Goal: Navigation & Orientation: Find specific page/section

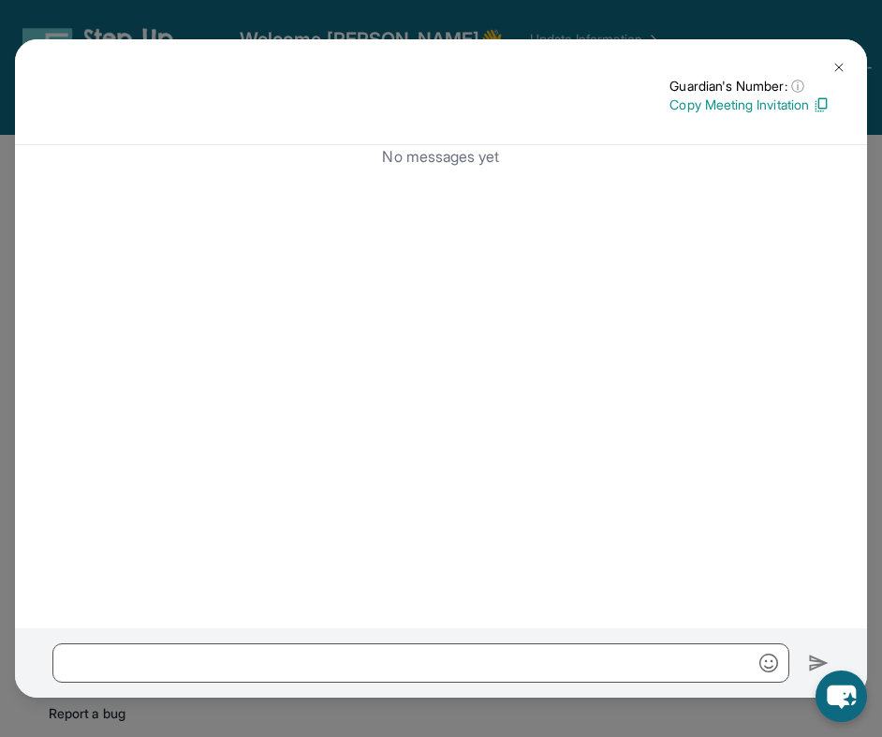
click at [166, 32] on div "Guardian's Number: ⓘ This isn't the guardian's real number — it's a private for…" at bounding box center [441, 368] width 882 height 737
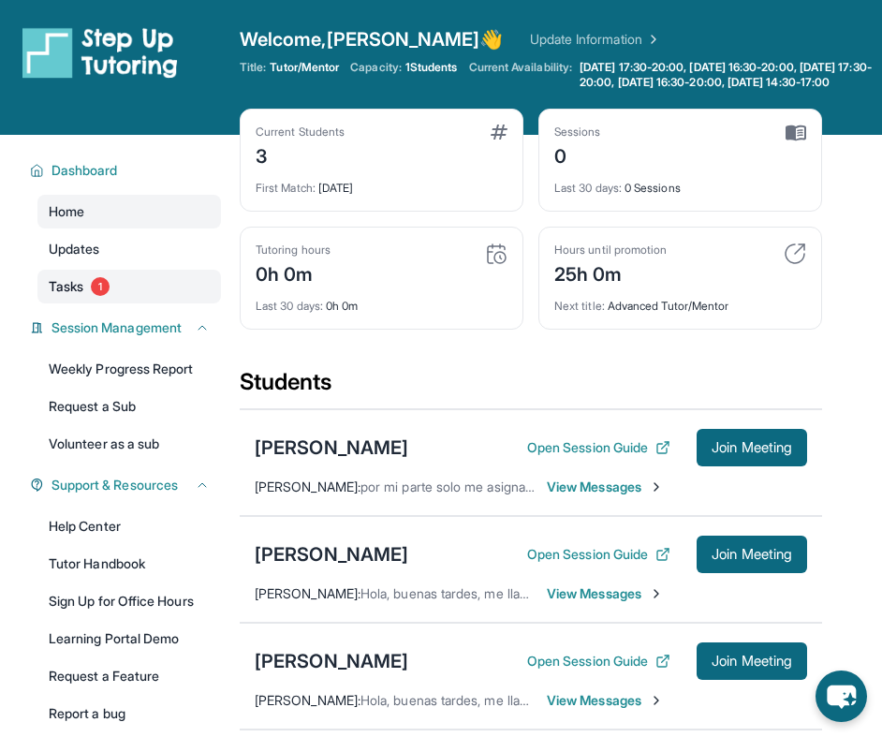
click at [119, 286] on link "Tasks 1" at bounding box center [128, 287] width 183 height 34
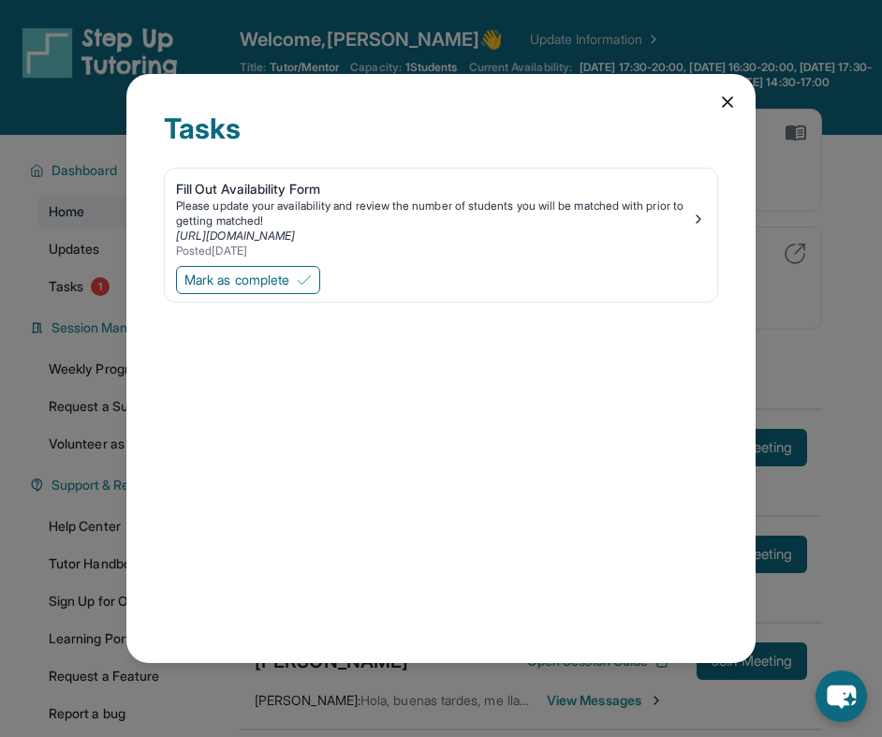
click at [724, 101] on icon at bounding box center [727, 102] width 19 height 19
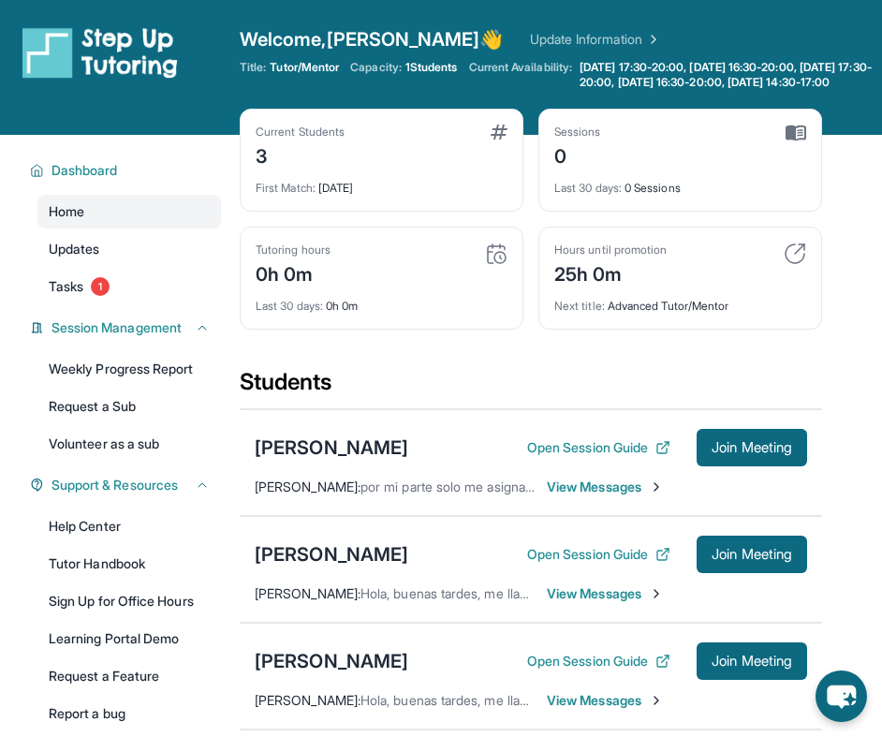
click at [797, 366] on div "Current Students 3 First Match : 5 days ago Sessions 0 Last 30 days : 0 Session…" at bounding box center [531, 238] width 582 height 258
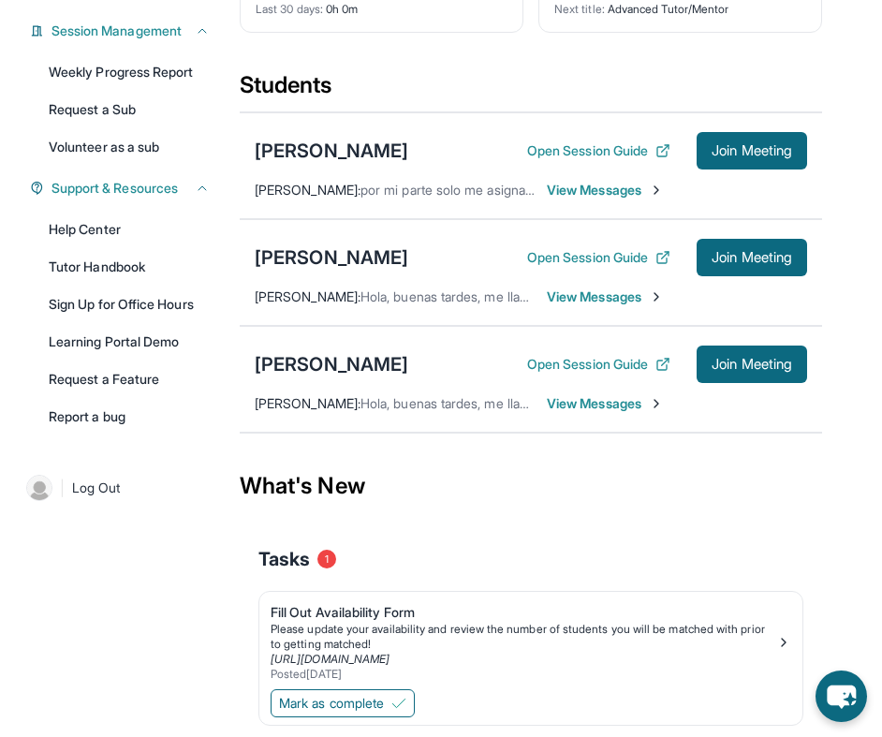
scroll to position [259, 0]
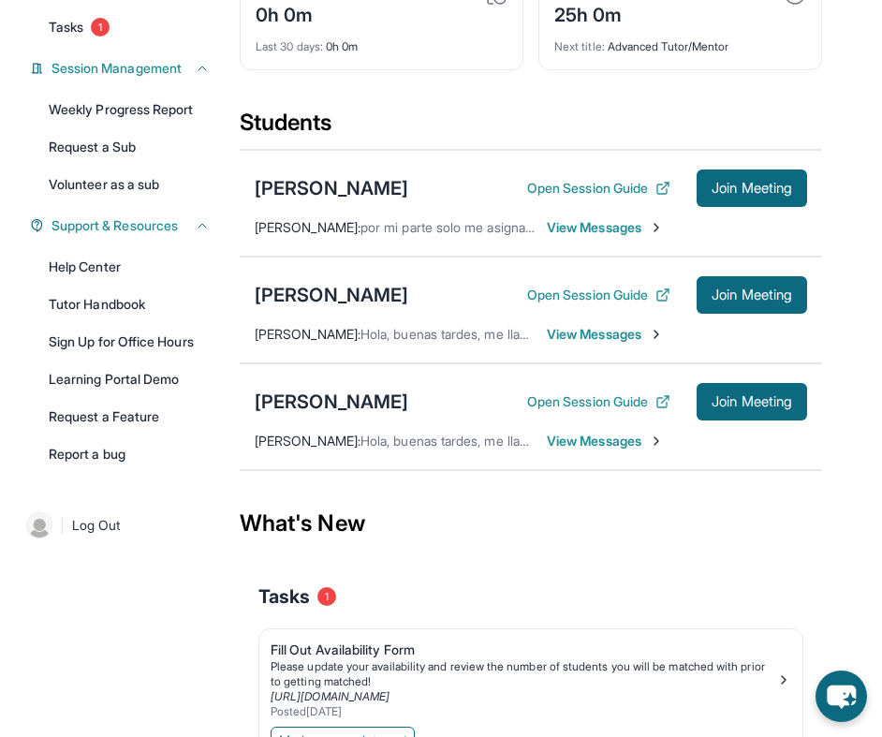
click at [602, 237] on span "View Messages" at bounding box center [605, 227] width 117 height 19
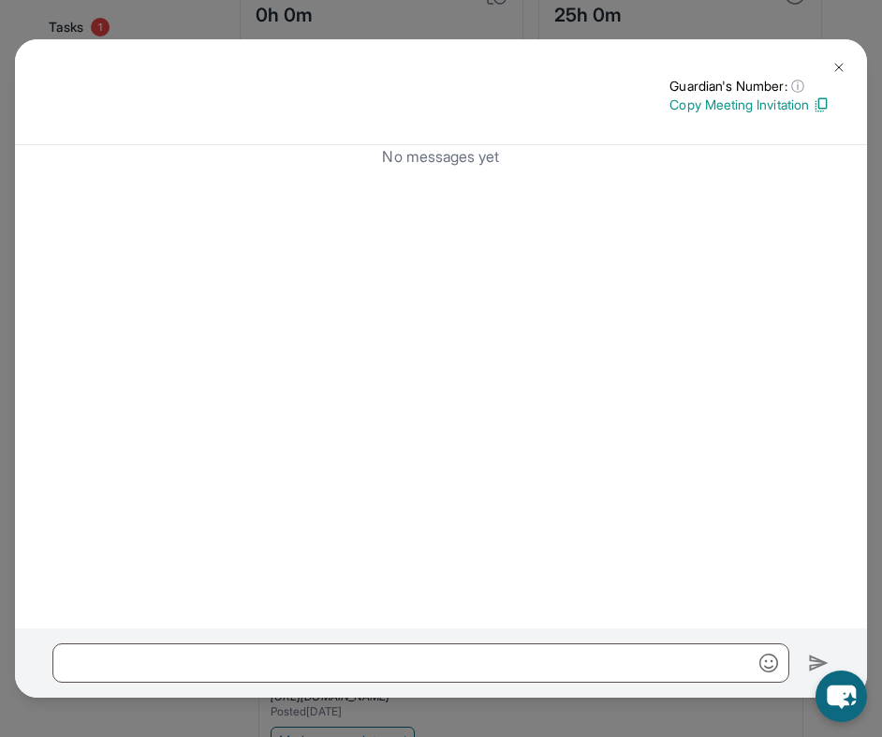
click at [833, 66] on img at bounding box center [838, 67] width 15 height 15
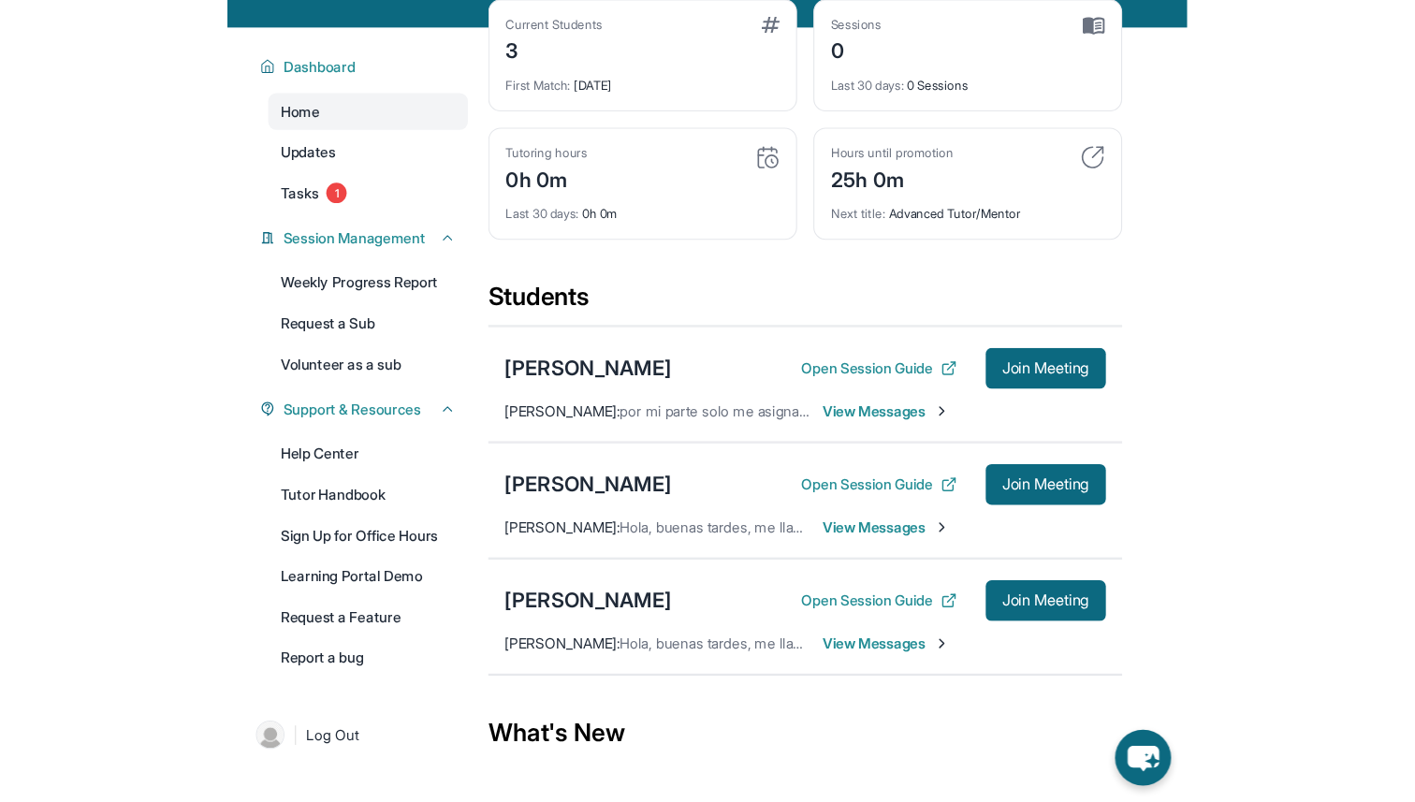
scroll to position [72, 0]
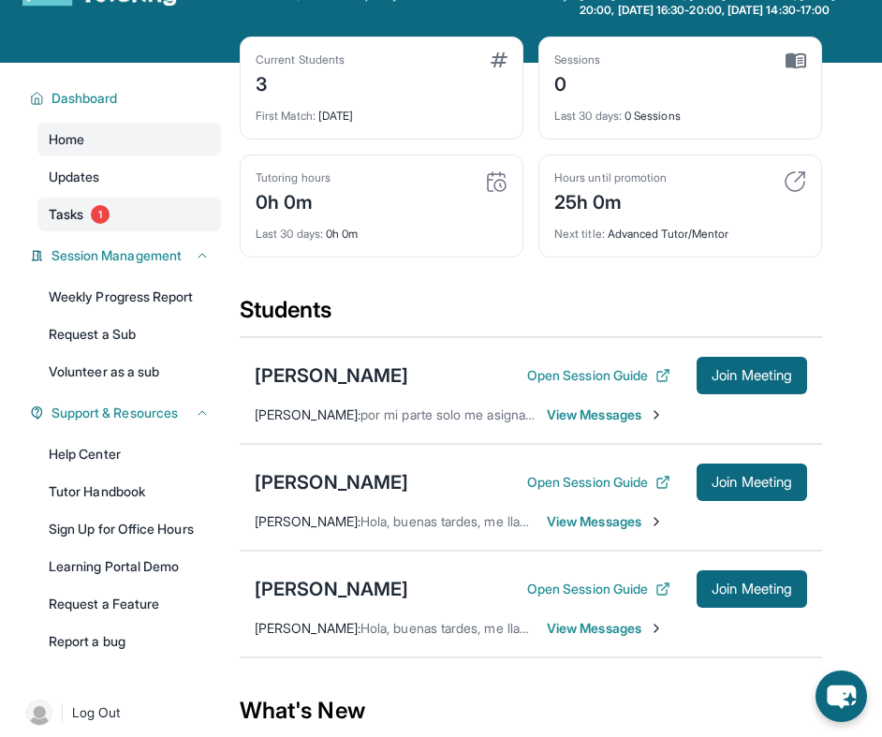
click at [159, 231] on link "Tasks 1" at bounding box center [128, 214] width 183 height 34
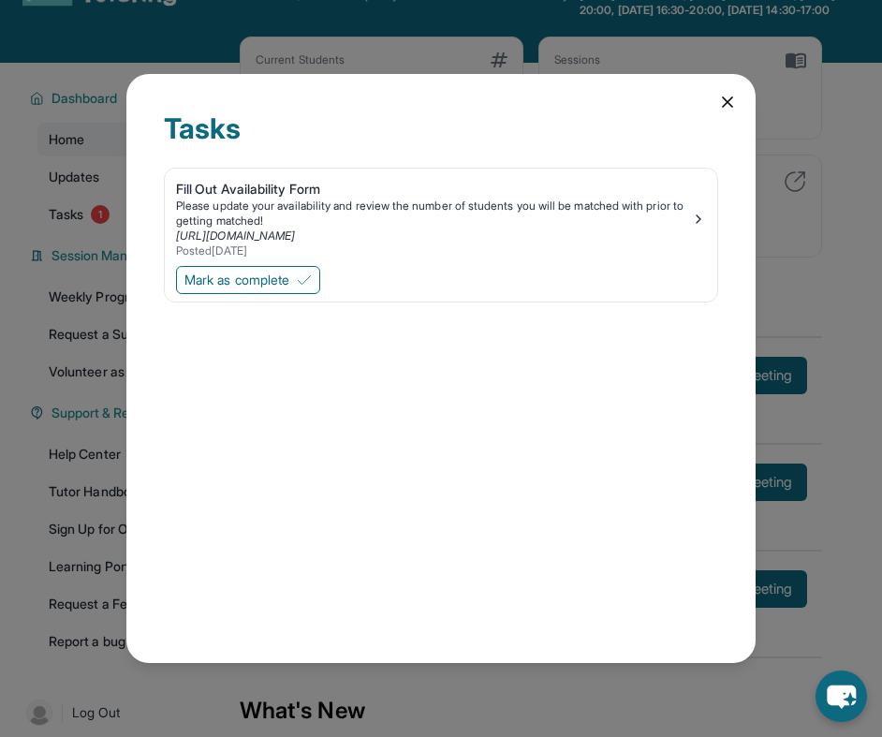
click at [732, 101] on icon at bounding box center [727, 102] width 19 height 19
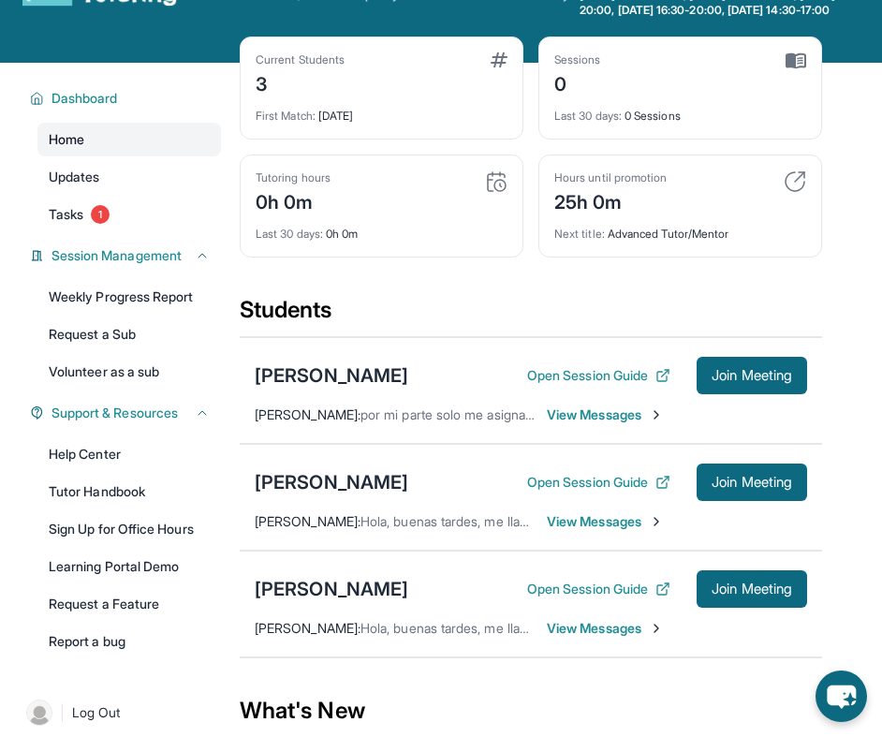
click at [124, 156] on link "Home" at bounding box center [128, 140] width 183 height 34
click at [132, 108] on button "Dashboard" at bounding box center [127, 98] width 166 height 19
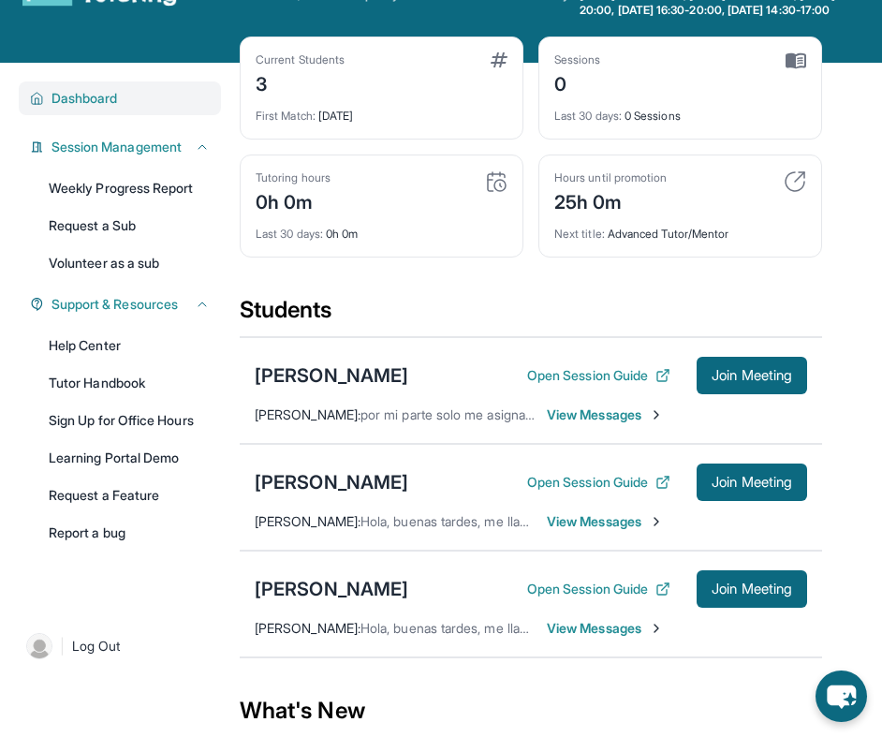
click at [132, 108] on button "Dashboard" at bounding box center [127, 98] width 166 height 19
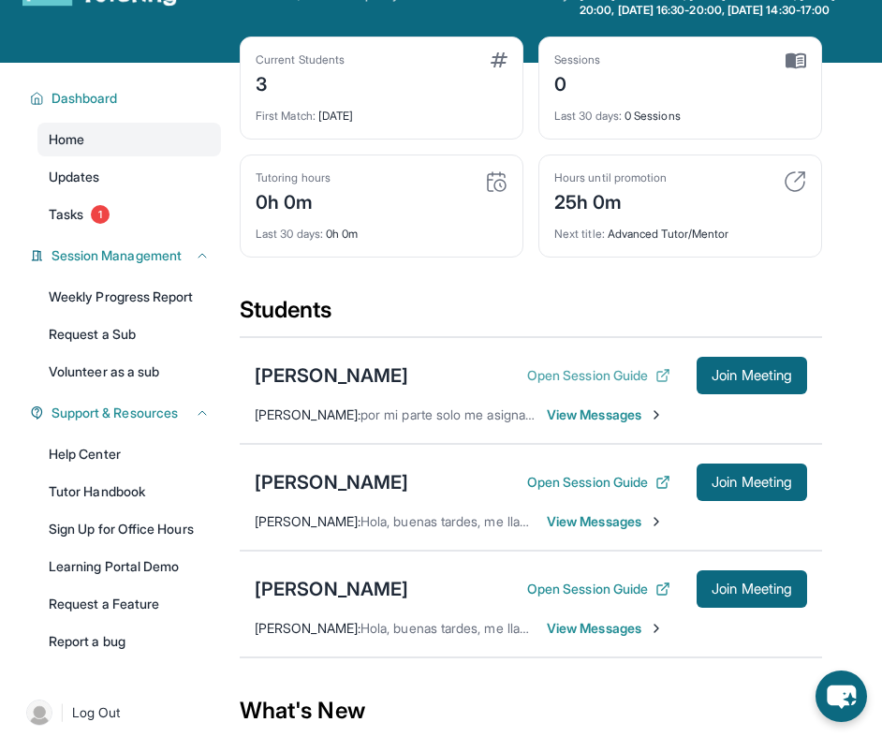
click at [594, 385] on button "Open Session Guide" at bounding box center [598, 375] width 143 height 19
